Goal: Information Seeking & Learning: Compare options

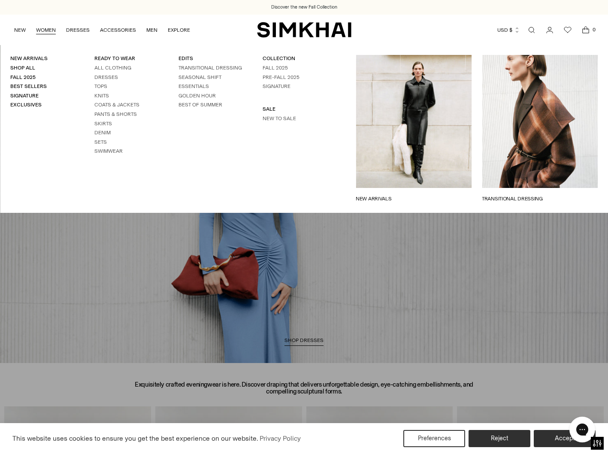
click at [48, 30] on link "WOMEN" at bounding box center [46, 30] width 20 height 19
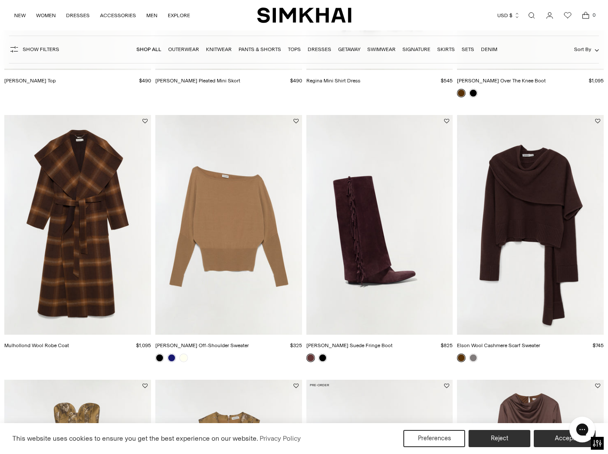
scroll to position [807, 0]
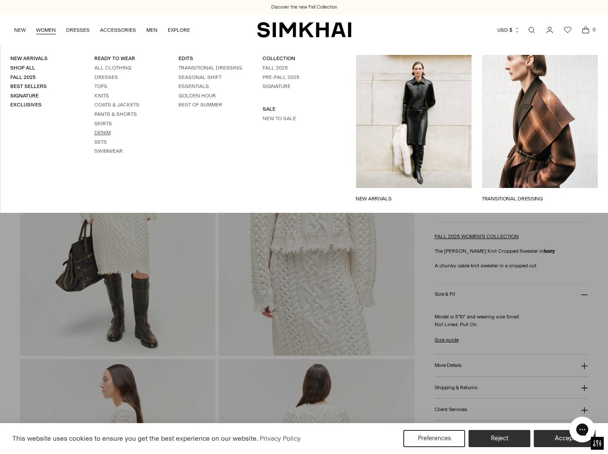
click at [104, 133] on link "Denim" at bounding box center [102, 133] width 16 height 6
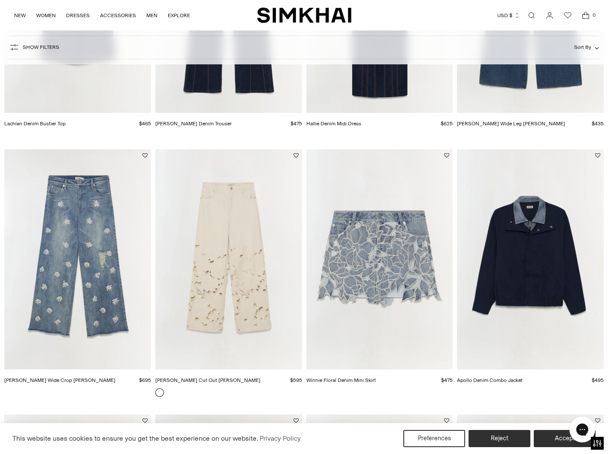
scroll to position [220, 0]
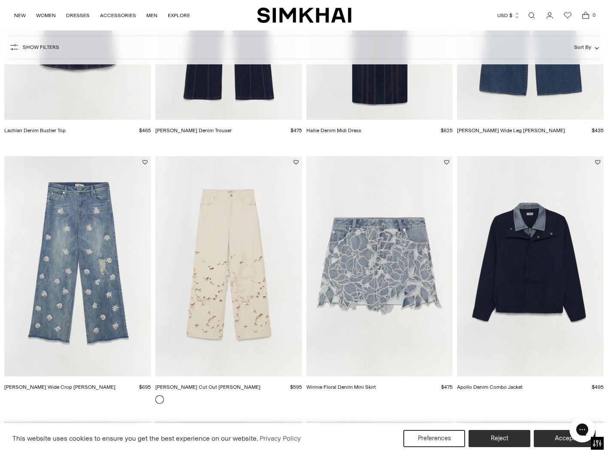
click at [0, 0] on img "Jude Wide Crop Jean" at bounding box center [0, 0] width 0 height 0
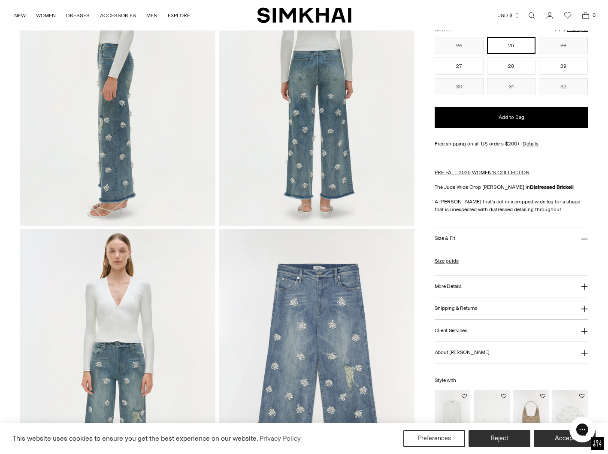
scroll to position [424, 0]
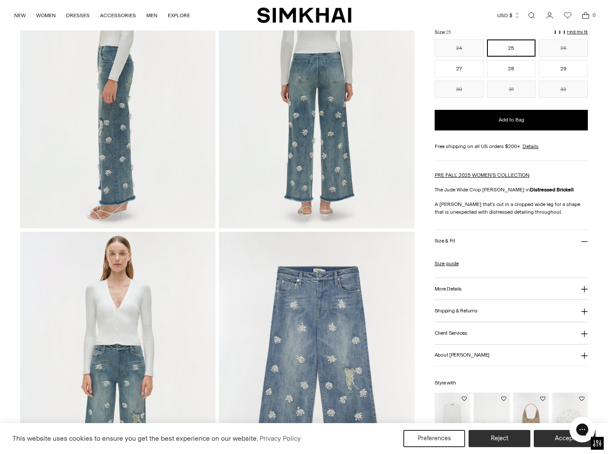
click at [442, 238] on h3 "Size & Fit" at bounding box center [445, 241] width 21 height 6
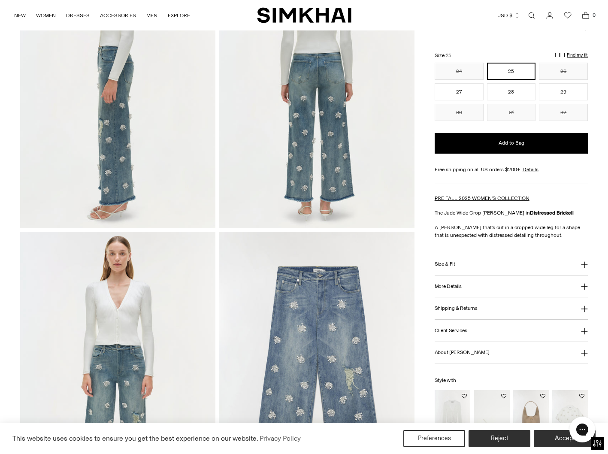
click at [440, 261] on h3 "Size & Fit" at bounding box center [445, 264] width 21 height 6
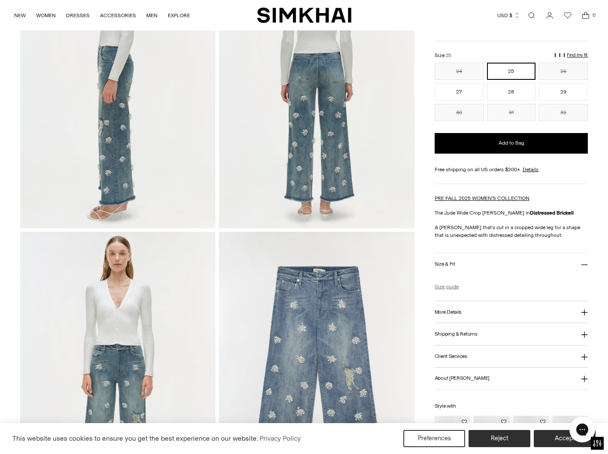
click at [450, 283] on link "Size guide" at bounding box center [447, 287] width 24 height 8
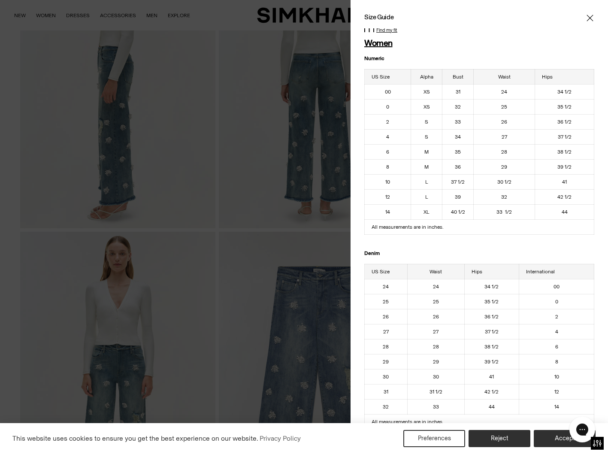
drag, startPoint x: 588, startPoint y: 16, endPoint x: 584, endPoint y: 21, distance: 6.4
click at [588, 16] on icon "Close" at bounding box center [589, 18] width 7 height 9
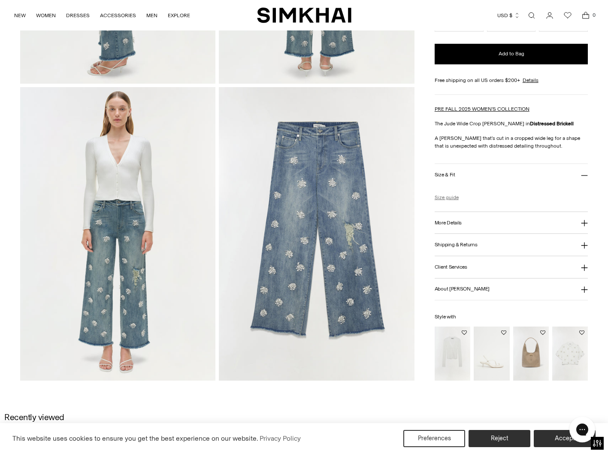
scroll to position [570, 0]
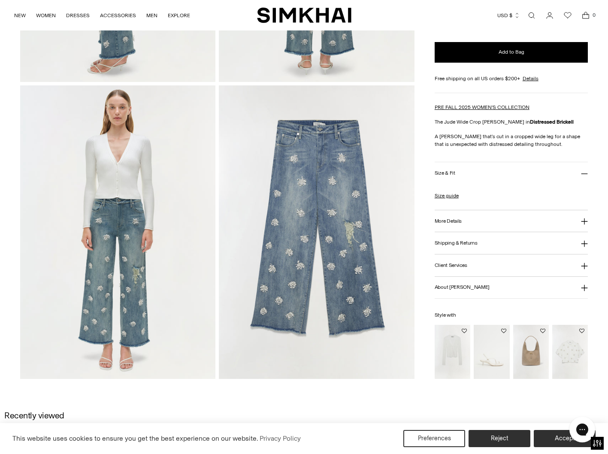
click at [0, 0] on img "Cosmo Embellished Camp Shirt" at bounding box center [0, 0] width 0 height 0
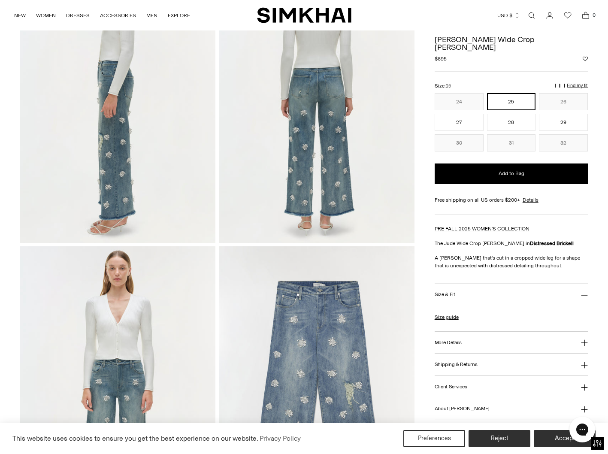
scroll to position [395, 0]
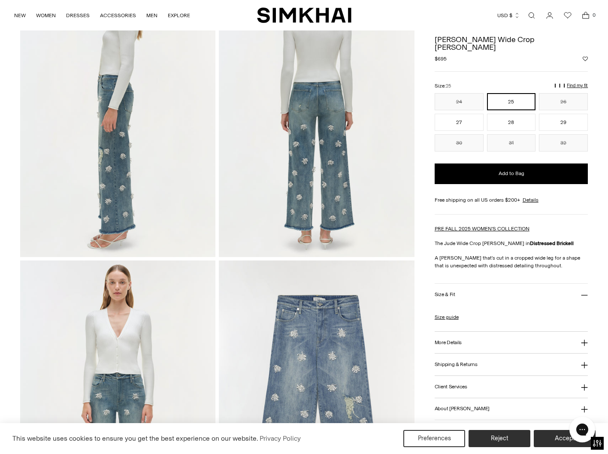
click at [450, 340] on h3 "More Details" at bounding box center [448, 343] width 27 height 6
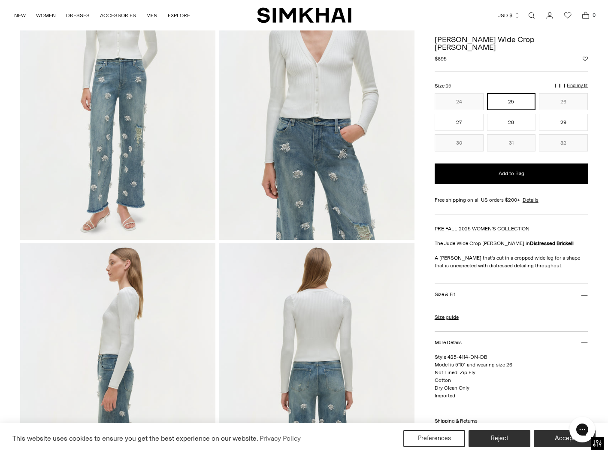
scroll to position [0, 0]
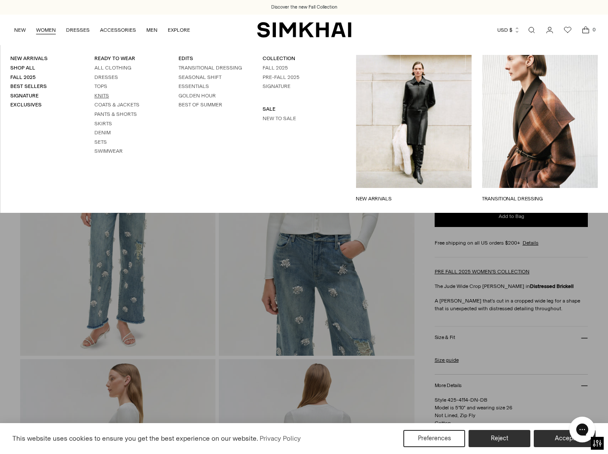
click at [97, 95] on link "Knits" at bounding box center [101, 96] width 15 height 6
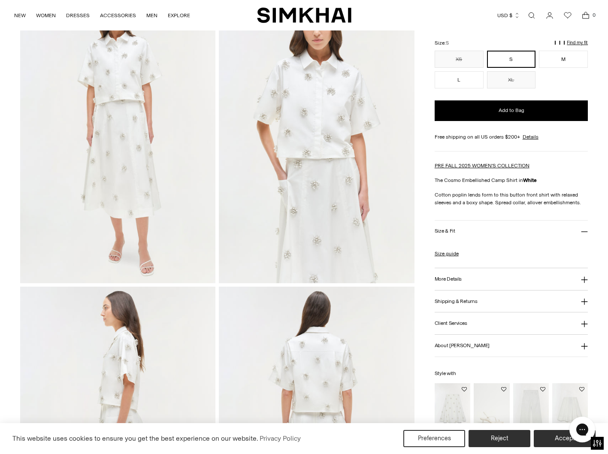
scroll to position [98, 0]
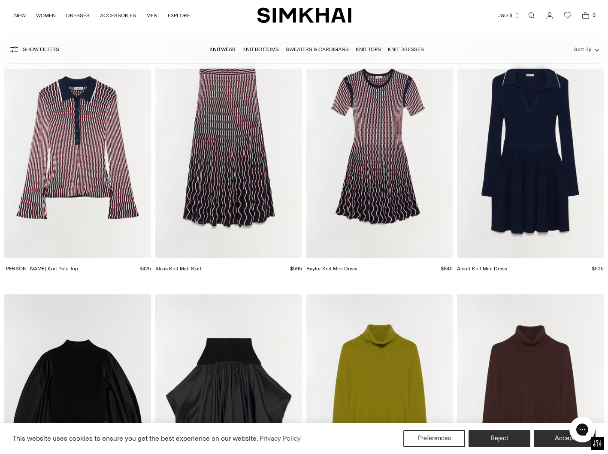
scroll to position [2206, 0]
